Goal: Check status: Check status

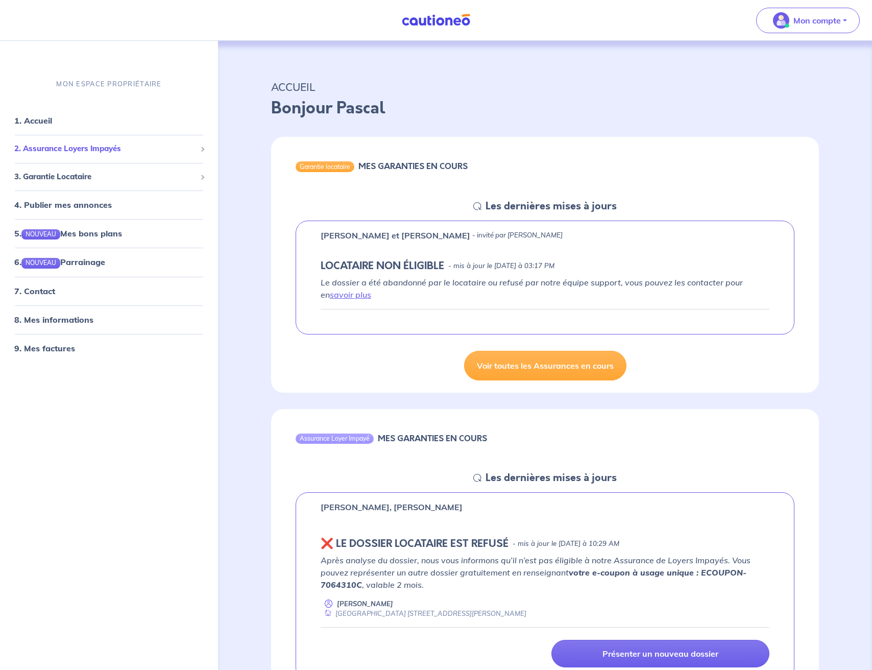
click at [119, 145] on span "2. Assurance Loyers Impayés" at bounding box center [105, 149] width 182 height 12
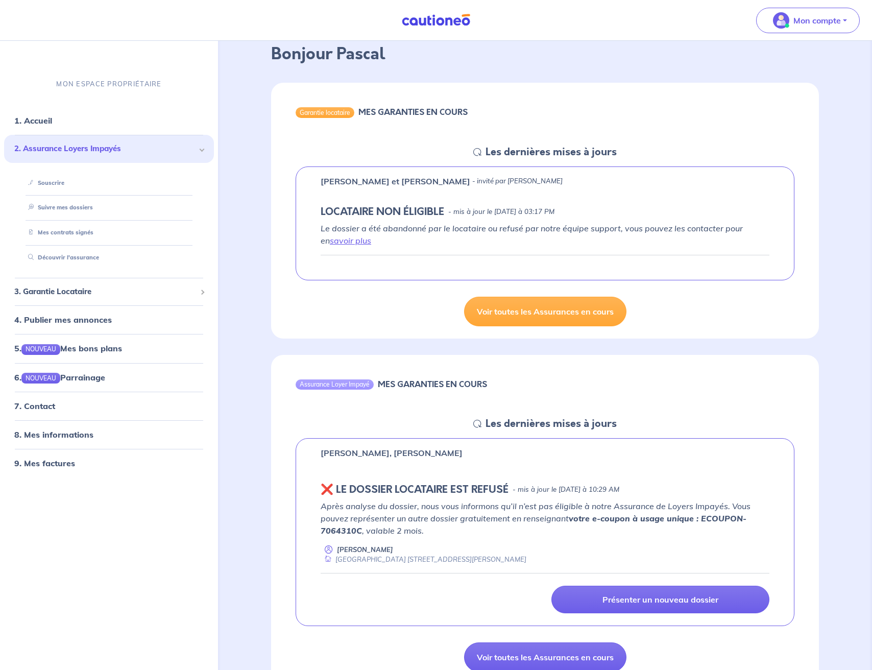
scroll to position [169, 0]
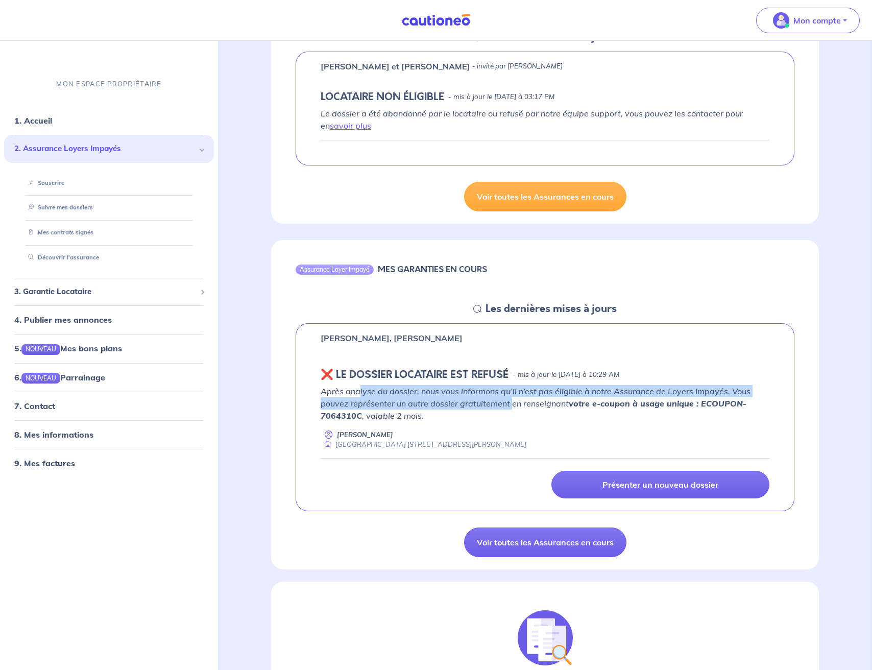
drag, startPoint x: 359, startPoint y: 392, endPoint x: 512, endPoint y: 408, distance: 154.5
click at [512, 408] on p "Après analyse du dossier, nous vous informons qu’il n’est pas éligible à notre …" at bounding box center [545, 403] width 449 height 37
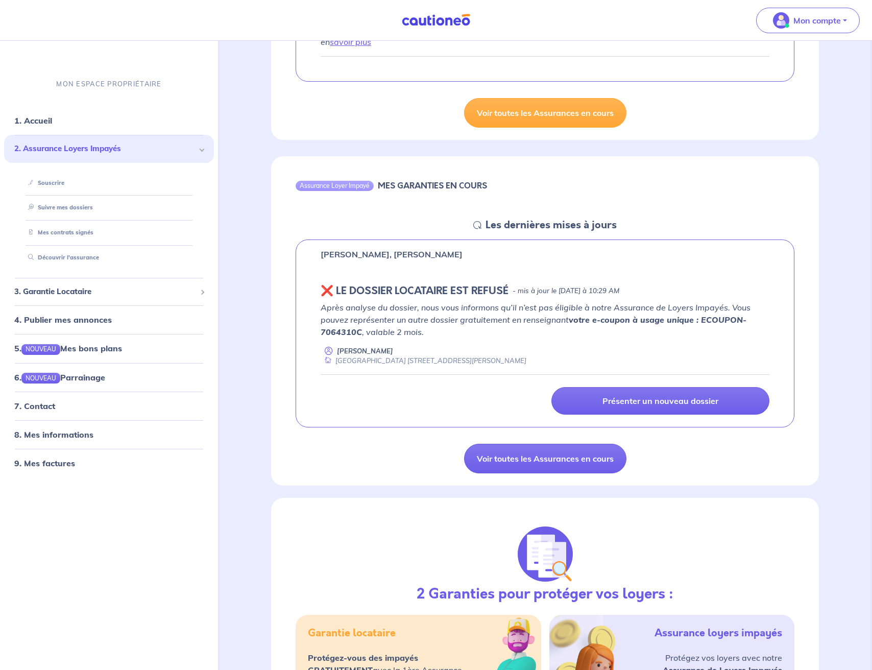
scroll to position [242, 0]
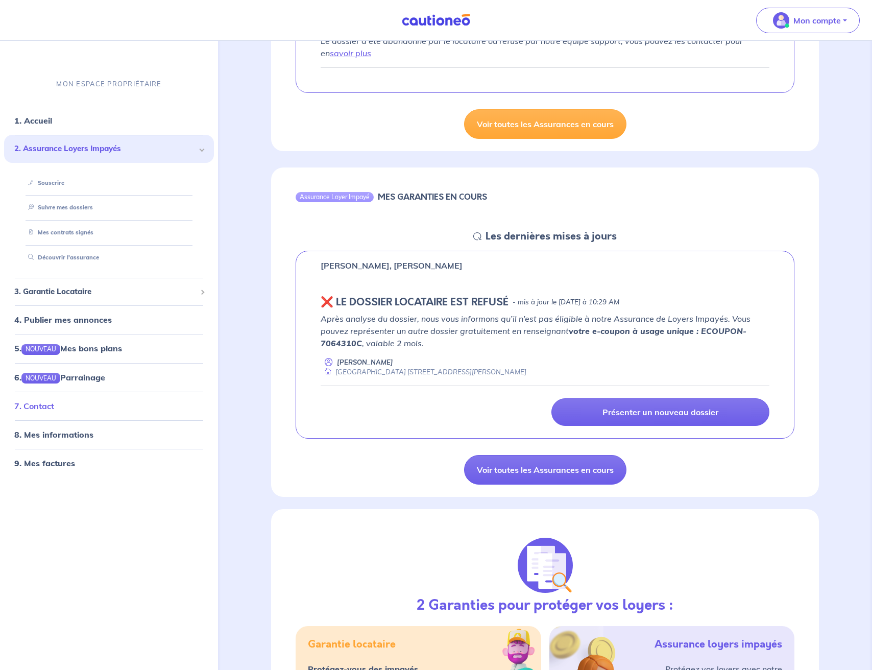
click at [40, 403] on link "7. Contact" at bounding box center [34, 406] width 40 height 10
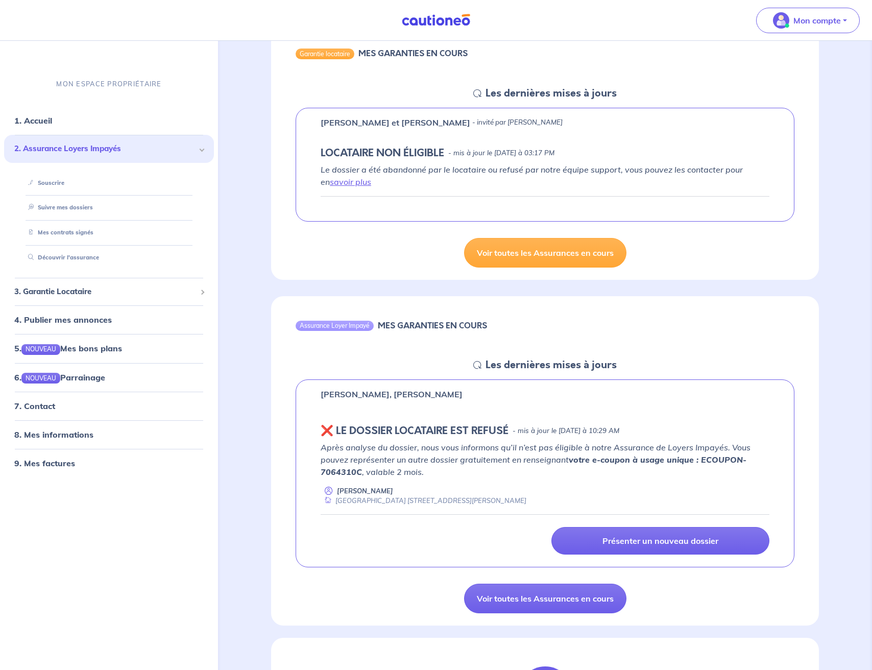
scroll to position [0, 0]
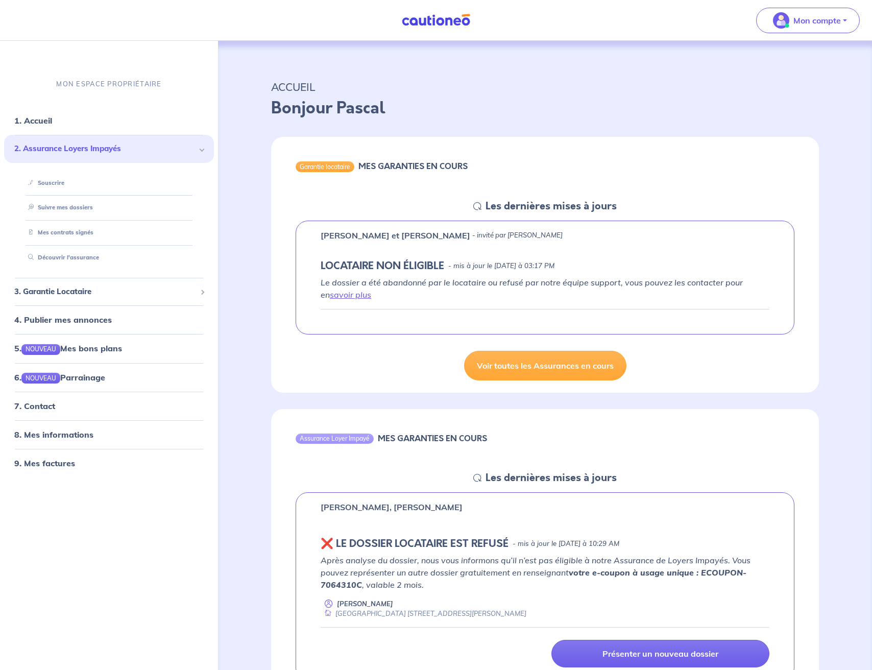
click at [737, 92] on p "ACCUEIL" at bounding box center [545, 87] width 548 height 18
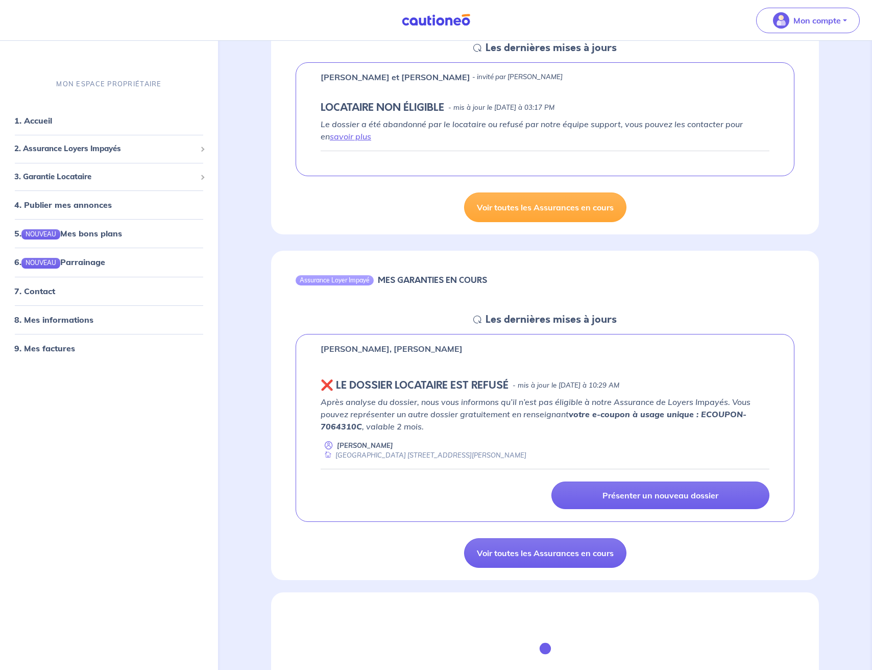
scroll to position [180, 0]
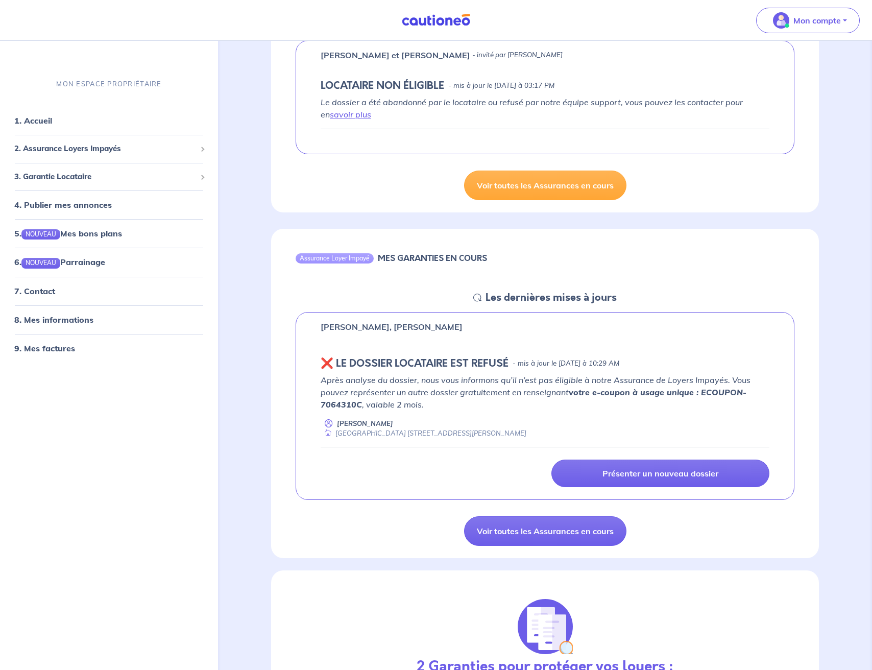
click at [455, 407] on p "Après analyse du dossier, nous vous informons qu’il n’est pas éligible à notre …" at bounding box center [545, 392] width 449 height 37
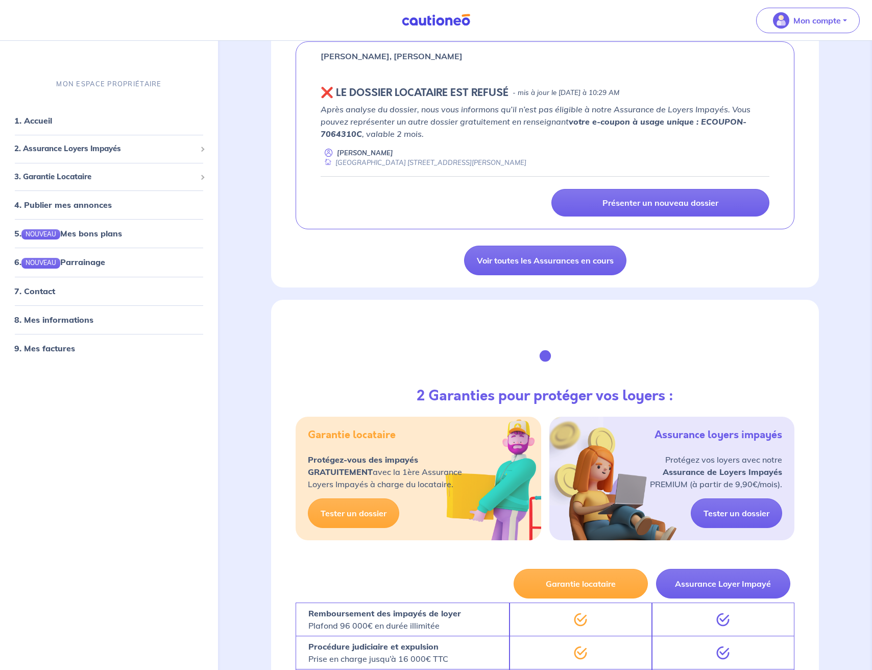
scroll to position [801, 0]
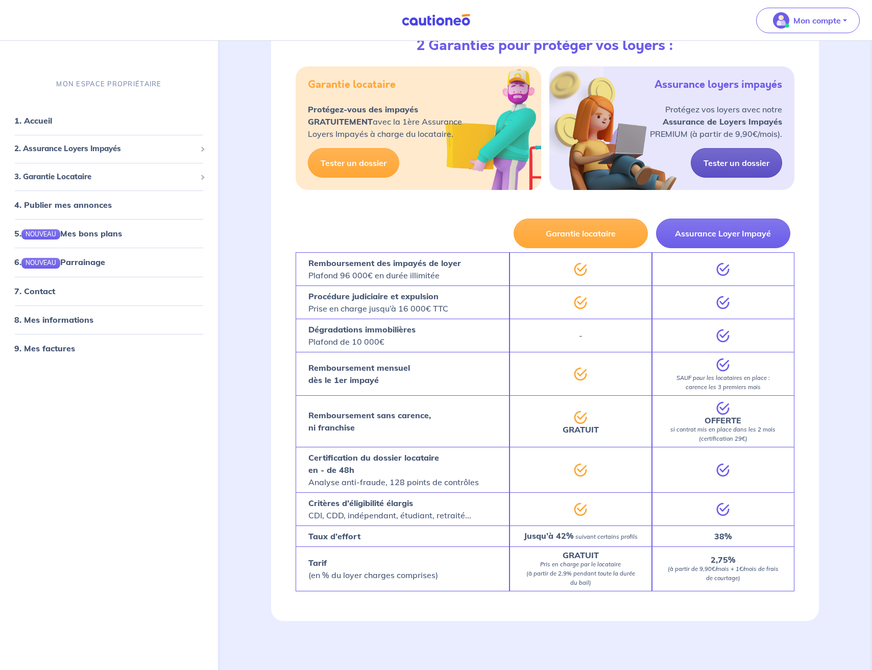
click at [723, 164] on link "Tester un dossier" at bounding box center [736, 163] width 91 height 30
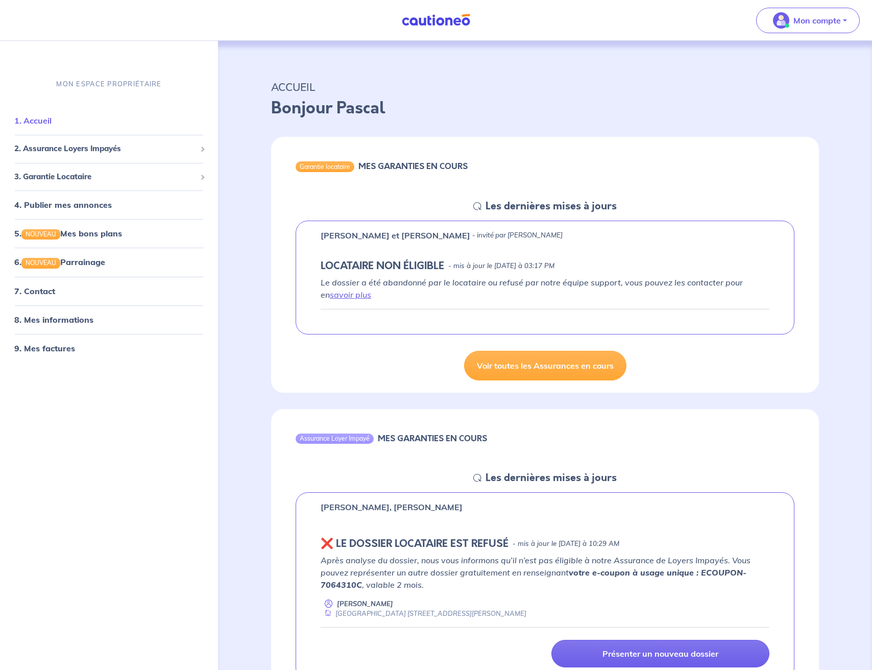
click at [45, 125] on link "1. Accueil" at bounding box center [32, 120] width 37 height 10
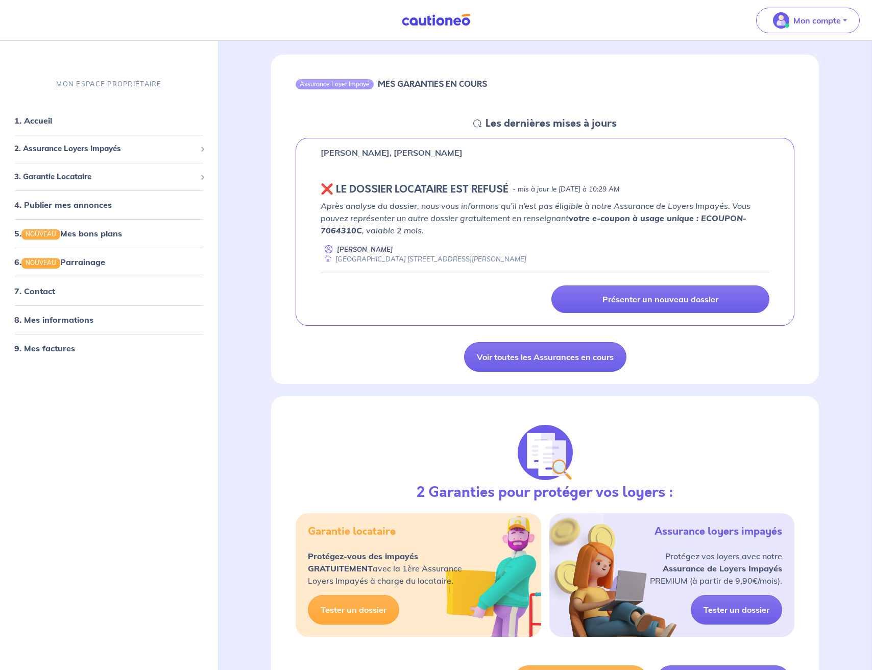
scroll to position [801, 0]
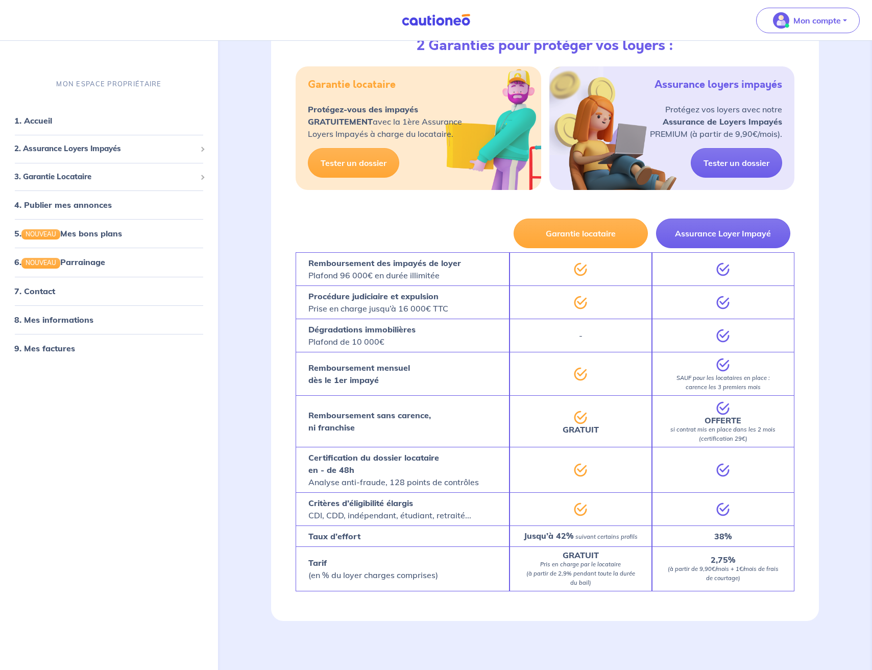
click at [443, 21] on img at bounding box center [436, 20] width 77 height 13
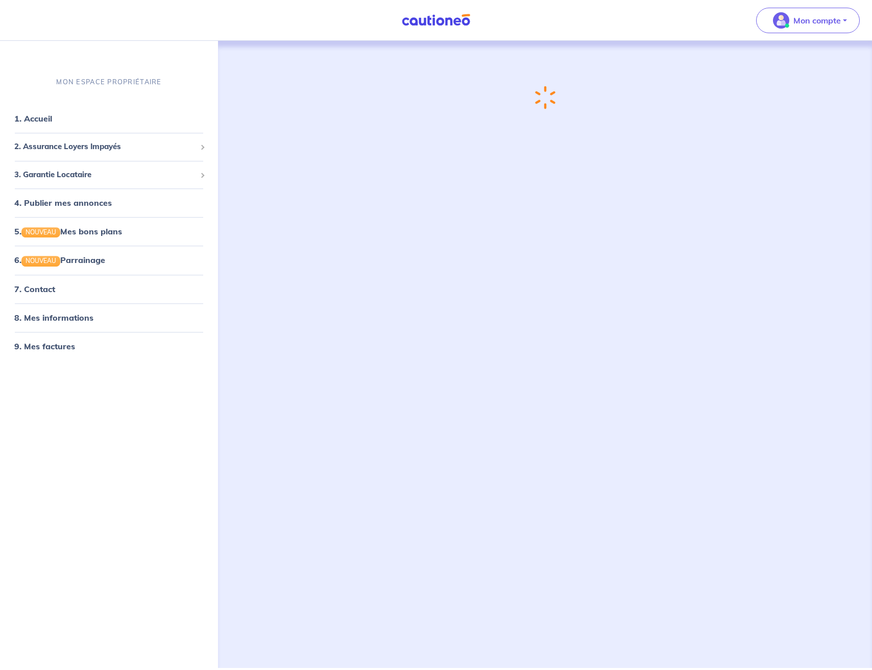
scroll to position [0, 0]
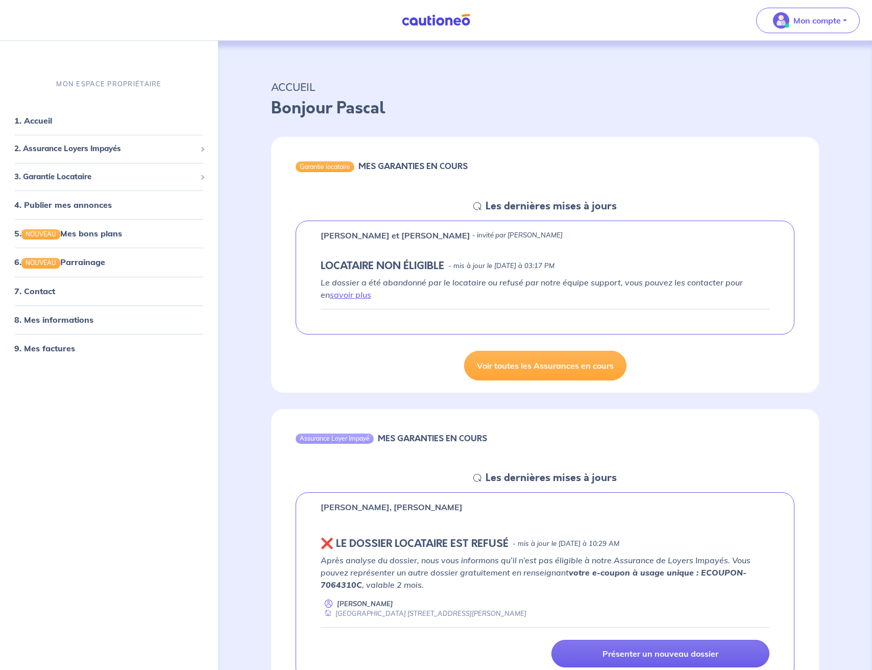
click at [319, 505] on div "Valentin Bironneau, Zoe Monteillet ❌️️ LE DOSSIER LOCATAIRE EST REFUSÉ - mis à …" at bounding box center [545, 586] width 499 height 188
drag, startPoint x: 615, startPoint y: 323, endPoint x: 391, endPoint y: 324, distance: 223.7
click at [391, 324] on div "Doris LESUEUR et Tairiq VERGER - invité par Pascal Huynh LOCATAIRE NON ÉLIGIBLE…" at bounding box center [545, 278] width 499 height 114
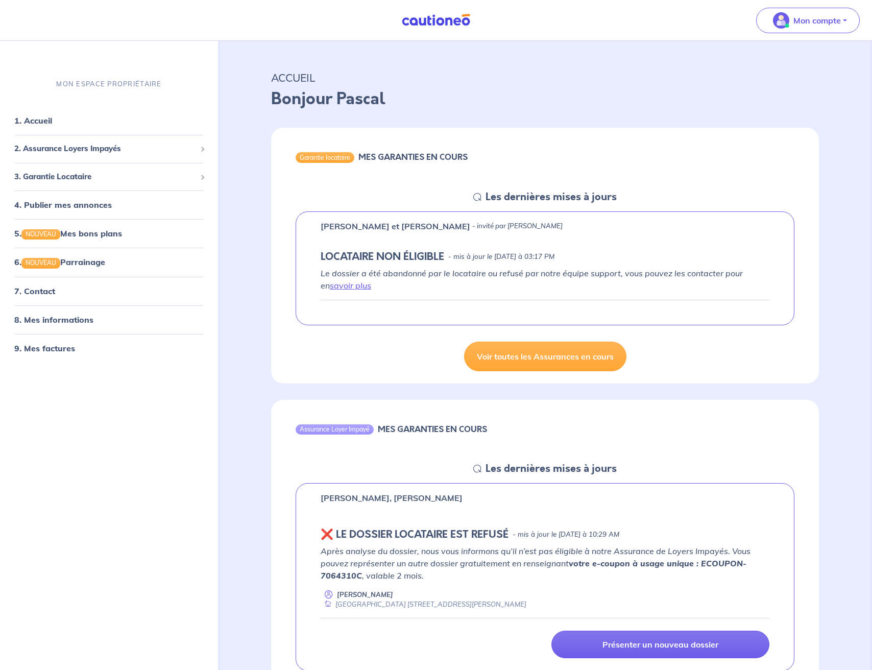
scroll to position [12, 0]
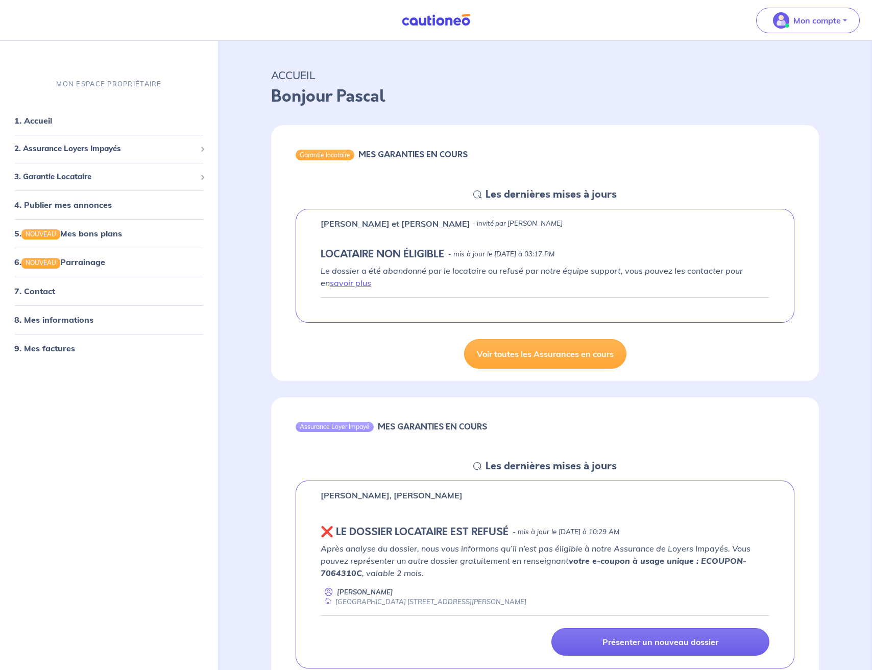
click at [433, 574] on p "Après analyse du dossier, nous vous informons qu’il n’est pas éligible à notre …" at bounding box center [545, 560] width 449 height 37
drag, startPoint x: 432, startPoint y: 574, endPoint x: 426, endPoint y: 574, distance: 5.6
click at [426, 574] on p "Après analyse du dossier, nous vous informons qu’il n’est pas éligible à notre …" at bounding box center [545, 560] width 449 height 37
drag, startPoint x: 435, startPoint y: 574, endPoint x: 426, endPoint y: 575, distance: 8.3
click at [426, 575] on p "Après analyse du dossier, nous vous informons qu’il n’est pas éligible à notre …" at bounding box center [545, 560] width 449 height 37
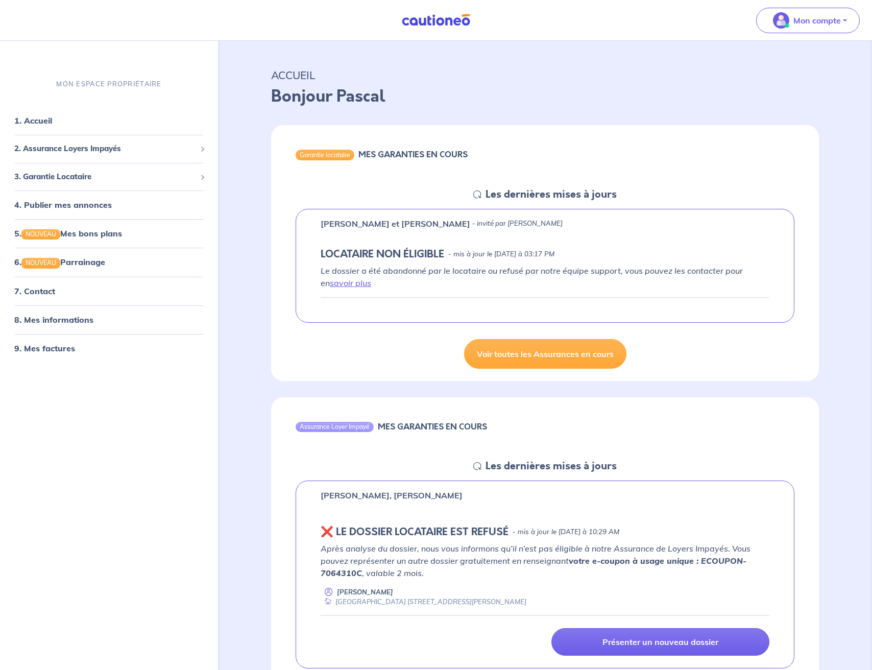
drag, startPoint x: 430, startPoint y: 573, endPoint x: 439, endPoint y: 574, distance: 8.8
click at [439, 574] on p "Après analyse du dossier, nous vous informons qu’il n’est pas éligible à notre …" at bounding box center [545, 560] width 449 height 37
drag, startPoint x: 439, startPoint y: 574, endPoint x: 433, endPoint y: 573, distance: 6.2
click at [433, 573] on p "Après analyse du dossier, nous vous informons qu’il n’est pas éligible à notre …" at bounding box center [545, 560] width 449 height 37
drag, startPoint x: 616, startPoint y: 244, endPoint x: 516, endPoint y: 240, distance: 99.7
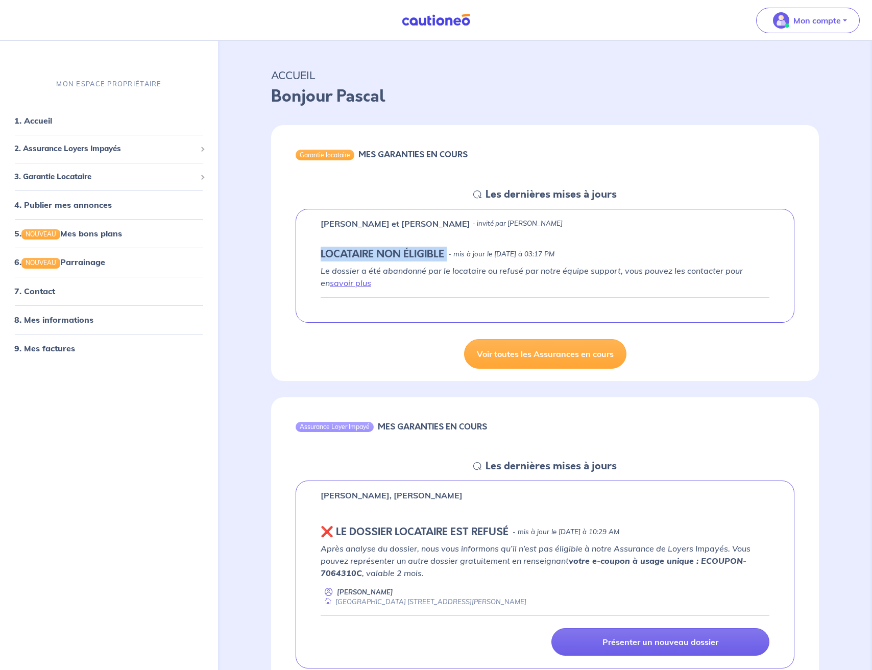
click at [516, 240] on div "Doris LESUEUR et Tairiq VERGER - invité par Pascal Huynh LOCATAIRE NON ÉLIGIBLE…" at bounding box center [545, 266] width 499 height 114
drag, startPoint x: 615, startPoint y: 321, endPoint x: 323, endPoint y: 312, distance: 292.3
click at [323, 312] on div "Doris LESUEUR et Tairiq VERGER - invité par Pascal Huynh LOCATAIRE NON ÉLIGIBLE…" at bounding box center [545, 266] width 499 height 114
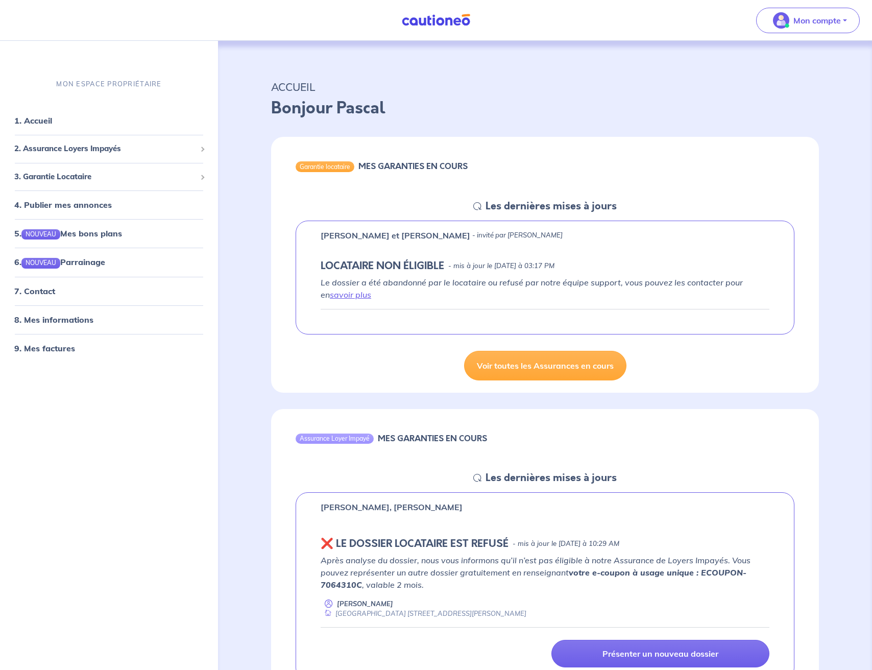
click at [812, 37] on div "Mon compte" at bounding box center [812, 20] width 120 height 42
click at [814, 21] on p "Mon compte" at bounding box center [817, 20] width 47 height 12
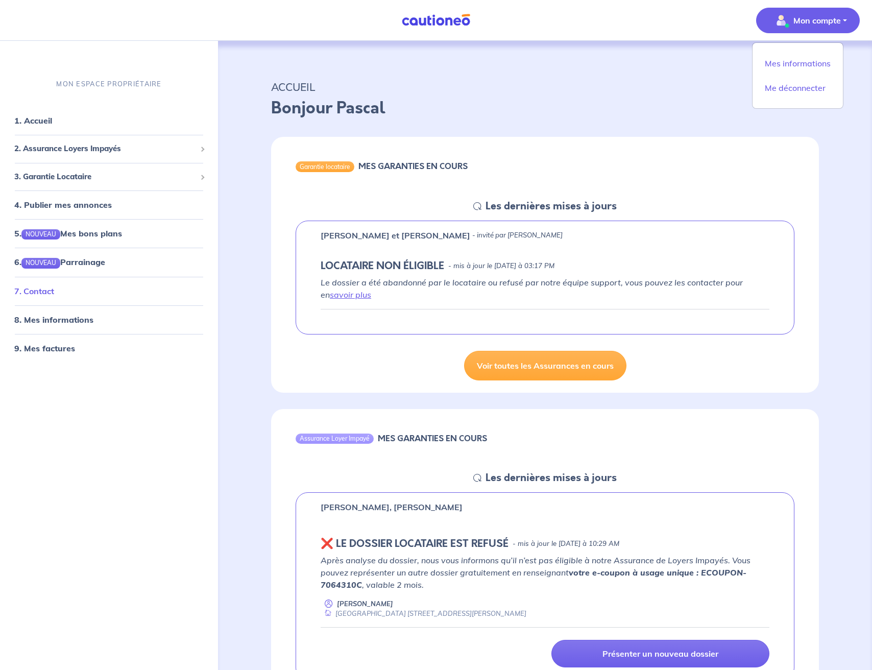
click at [54, 294] on link "7. Contact" at bounding box center [34, 291] width 40 height 10
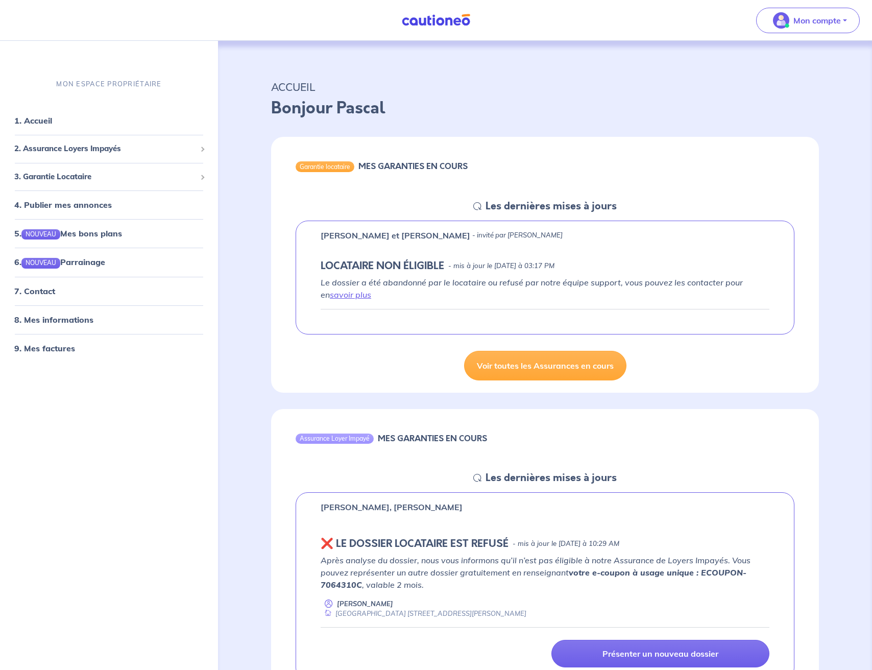
click at [323, 232] on p "[PERSON_NAME] et [PERSON_NAME]" at bounding box center [396, 235] width 150 height 12
